Goal: Browse casually: Explore the website without a specific task or goal

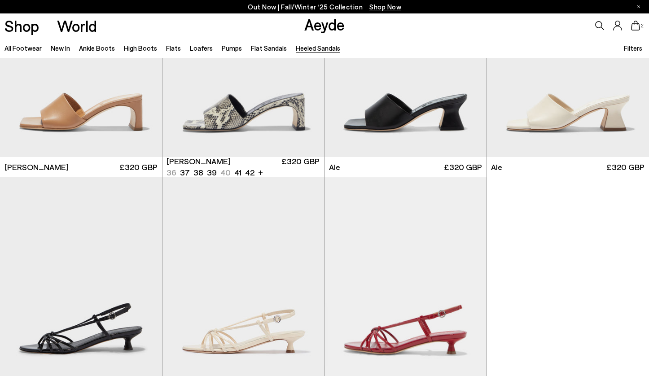
scroll to position [1895, 0]
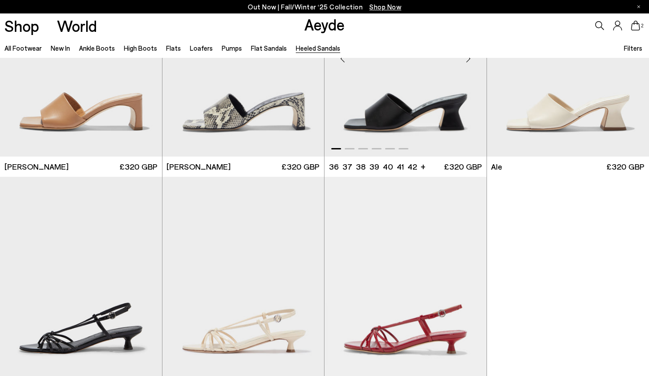
click at [396, 109] on img "1 / 6" at bounding box center [406, 54] width 162 height 203
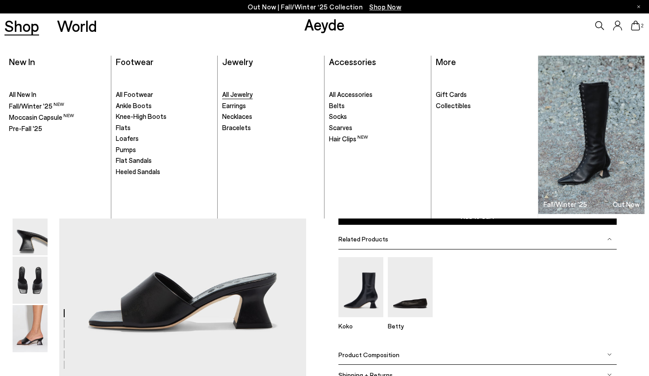
click at [238, 93] on span "All Jewelry" at bounding box center [237, 94] width 31 height 8
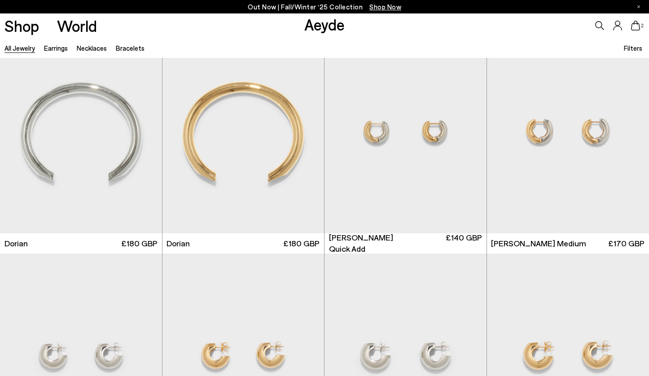
scroll to position [252, 0]
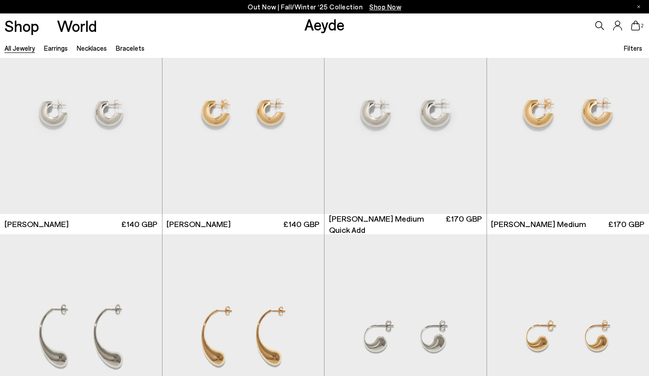
scroll to position [495, 0]
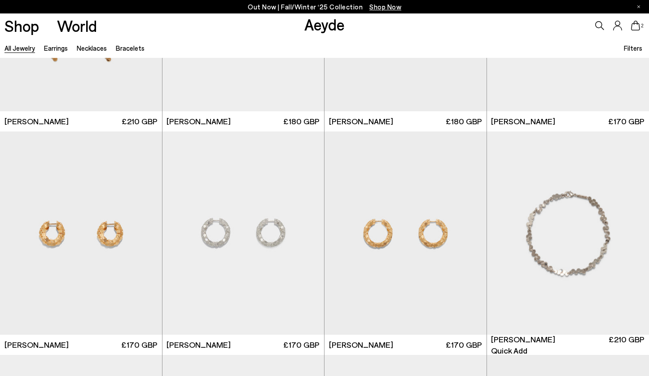
scroll to position [2273, 0]
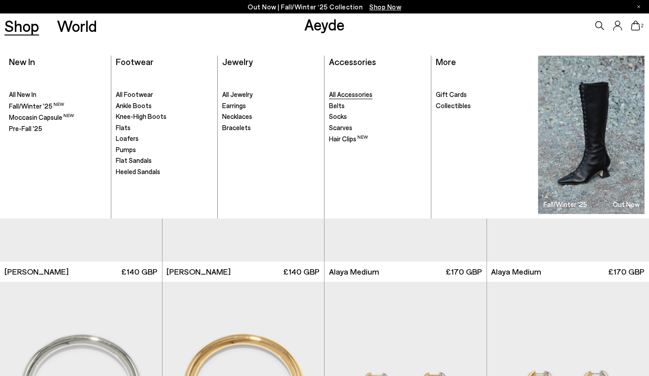
click at [337, 93] on span "All Accessories" at bounding box center [351, 94] width 44 height 8
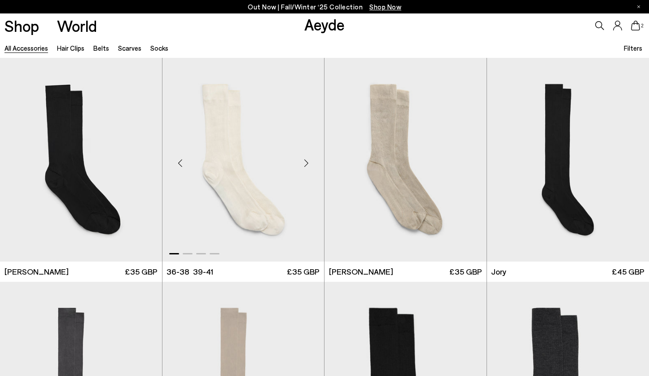
click at [307, 163] on div "Next slide" at bounding box center [306, 163] width 27 height 27
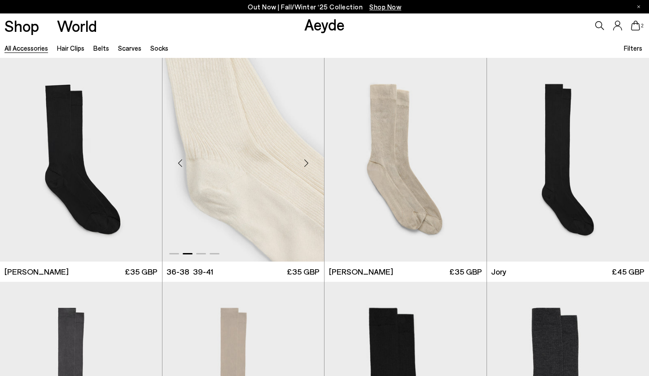
click at [307, 163] on div "Next slide" at bounding box center [306, 163] width 27 height 27
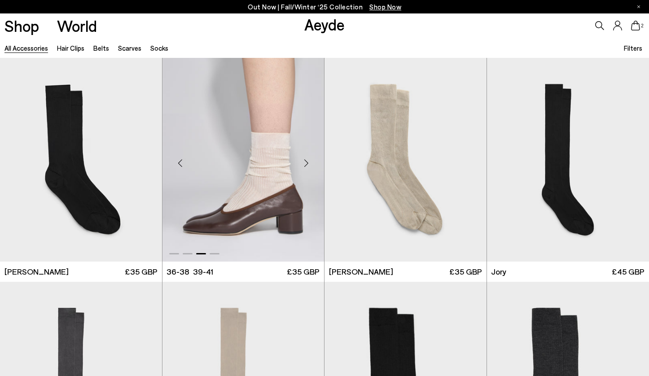
click at [307, 163] on div "Next slide" at bounding box center [306, 163] width 27 height 27
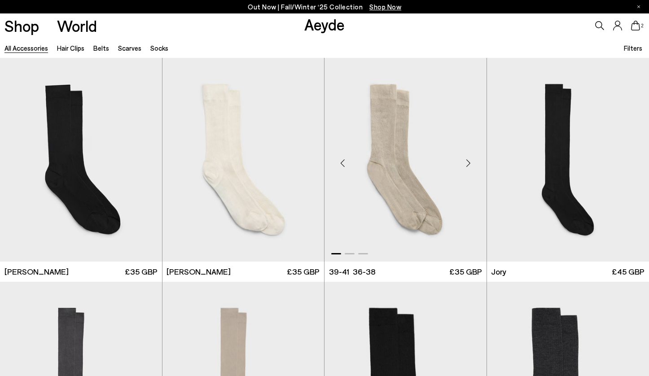
click at [438, 173] on img "1 / 3" at bounding box center [406, 159] width 162 height 203
click at [197, 30] on div "Shop World Aeyde 2" at bounding box center [324, 25] width 649 height 24
click at [561, 36] on div "2" at bounding box center [541, 25] width 216 height 24
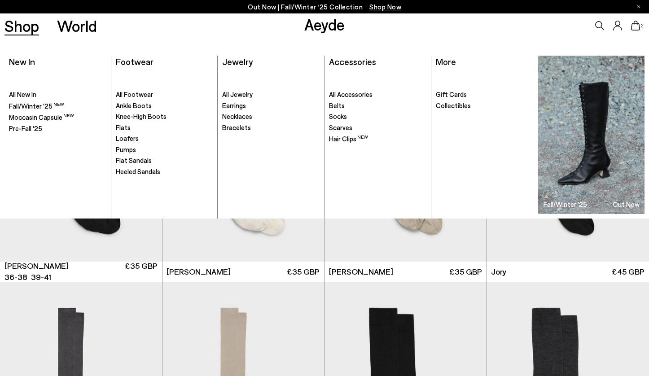
click at [126, 90] on ul ". All Footwear Ankle Boots Knee-High Boots" at bounding box center [164, 144] width 97 height 148
click at [130, 97] on span "All Footwear" at bounding box center [134, 94] width 37 height 8
click at [352, 93] on span "All Accessories" at bounding box center [351, 94] width 44 height 8
